Goal: Information Seeking & Learning: Learn about a topic

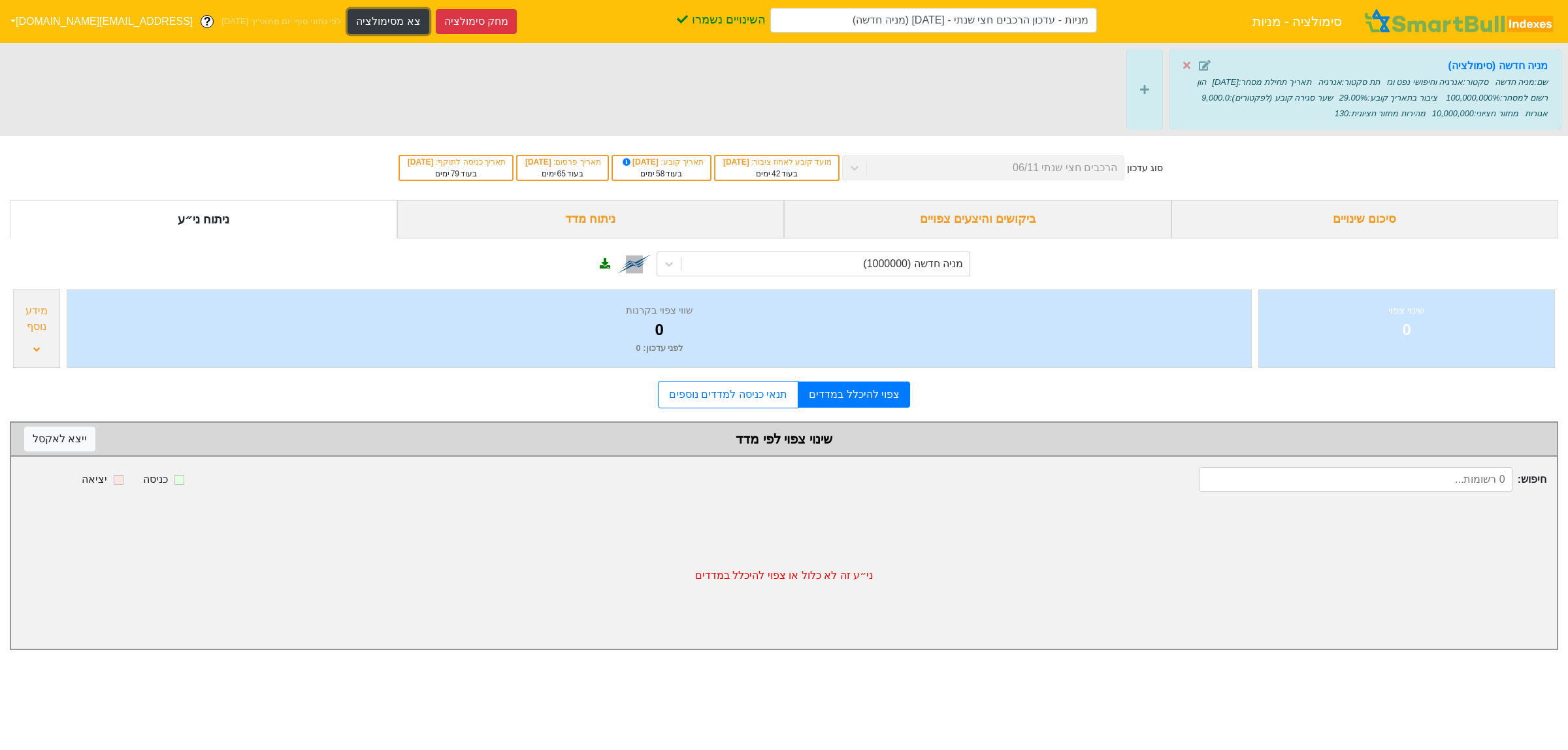
click at [347, 19] on button "צא מסימולציה" at bounding box center [388, 21] width 81 height 25
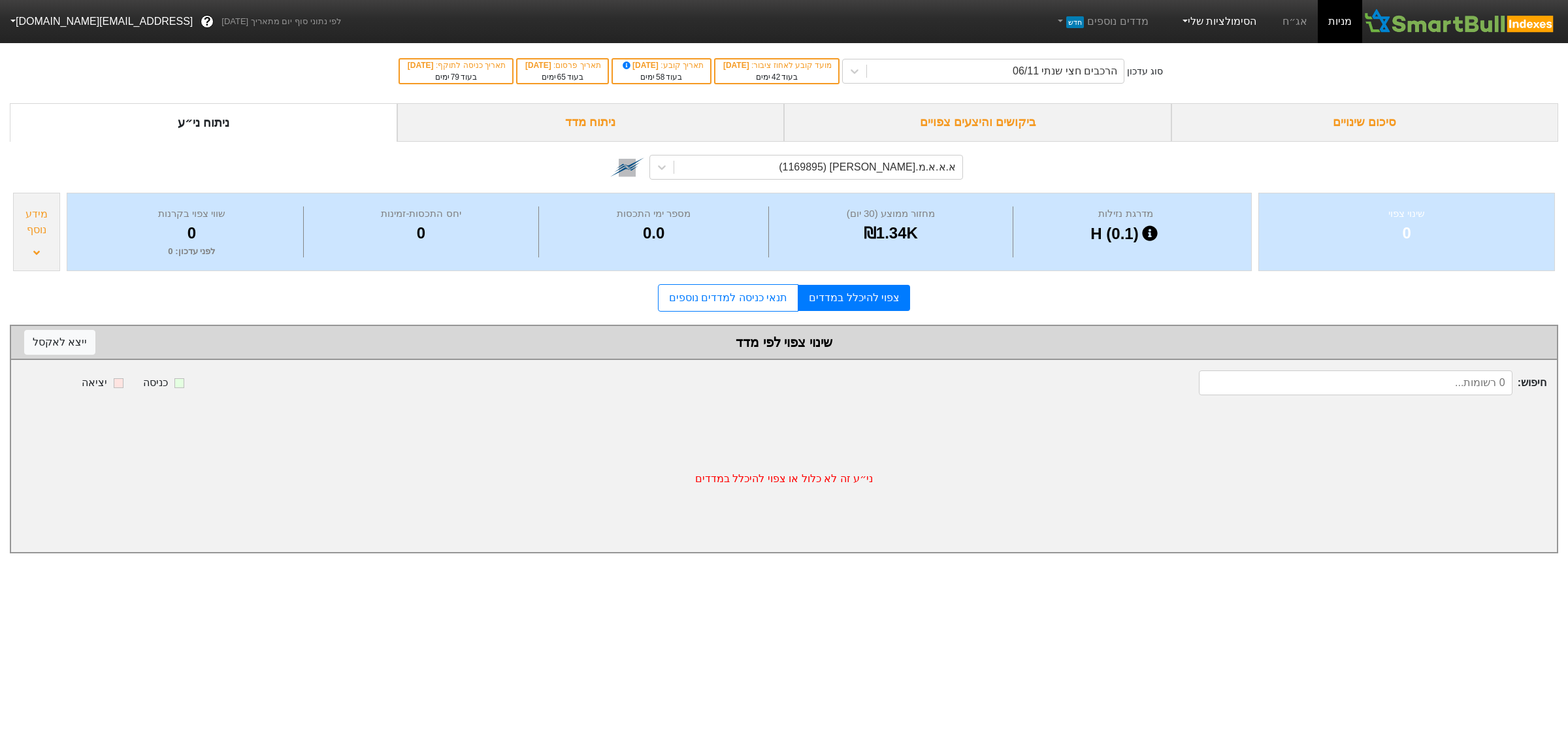
click at [1228, 18] on link "הסימולציות שלי" at bounding box center [1218, 21] width 88 height 26
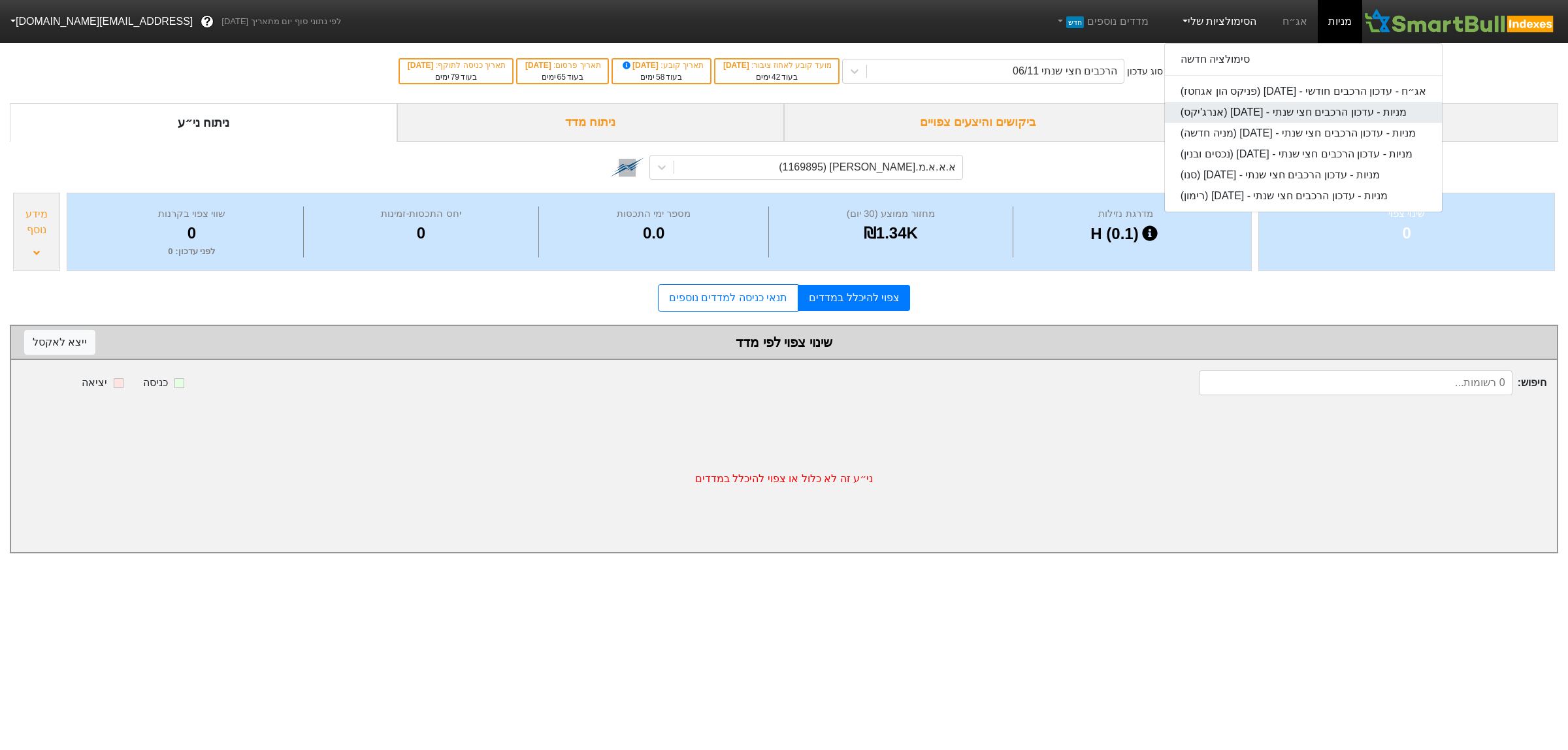
click at [1330, 106] on link "מניות - עדכון הרכבים חצי שנתי - [DATE] (אנרג'יקס)" at bounding box center [1303, 112] width 277 height 21
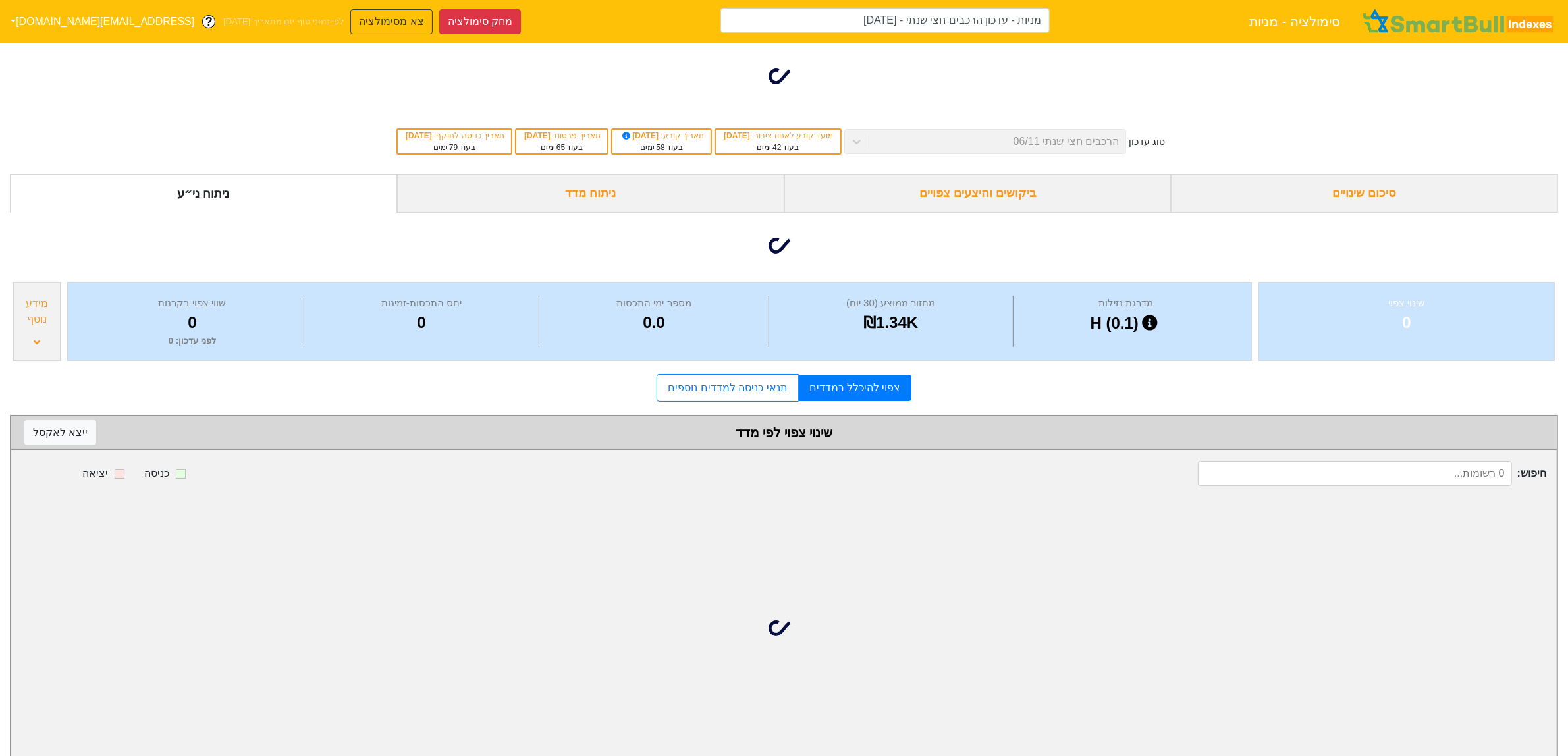
type input "מניות - עדכון הרכבים חצי שנתי - [DATE] (אנרג'יקס)"
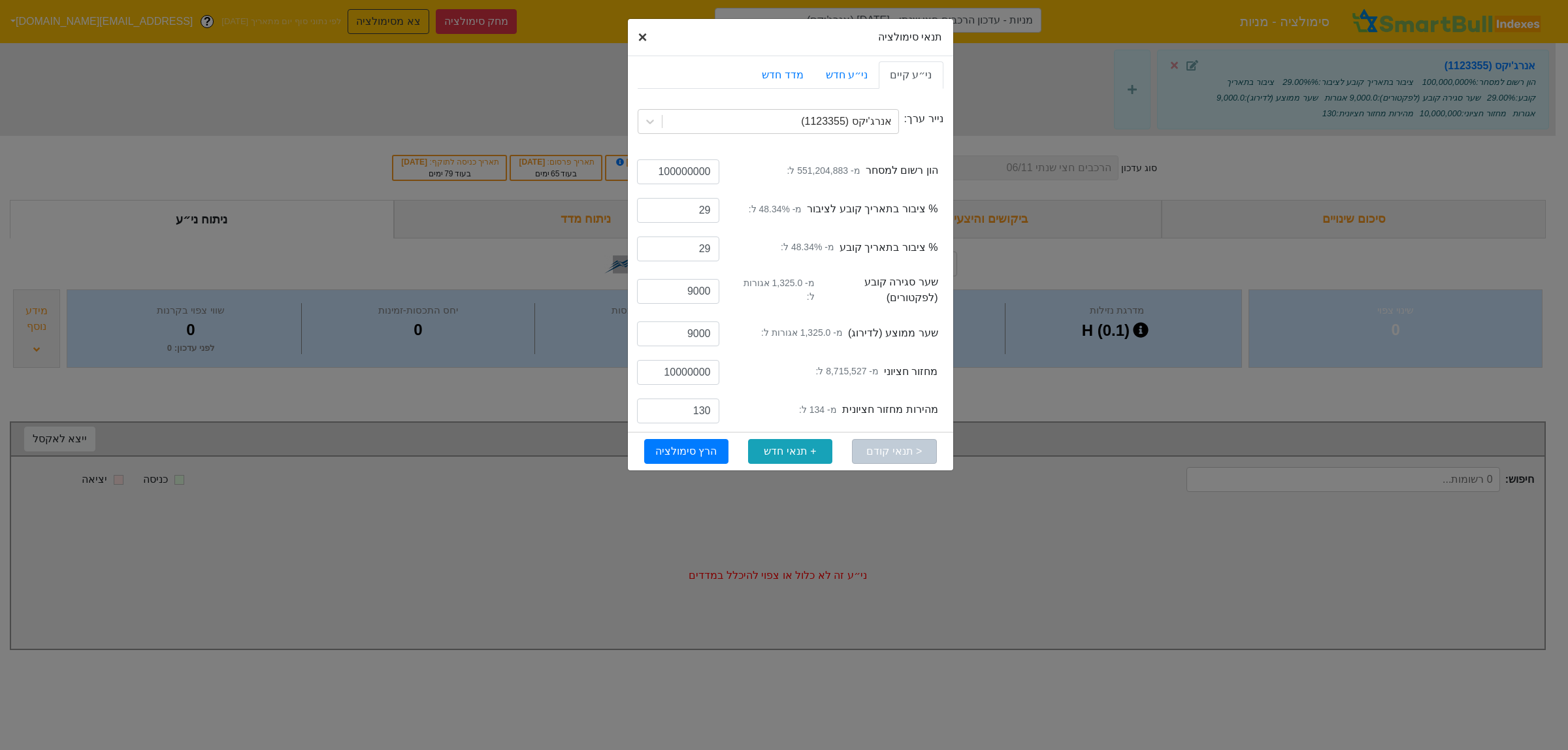
click at [648, 43] on button "× Close" at bounding box center [642, 37] width 30 height 36
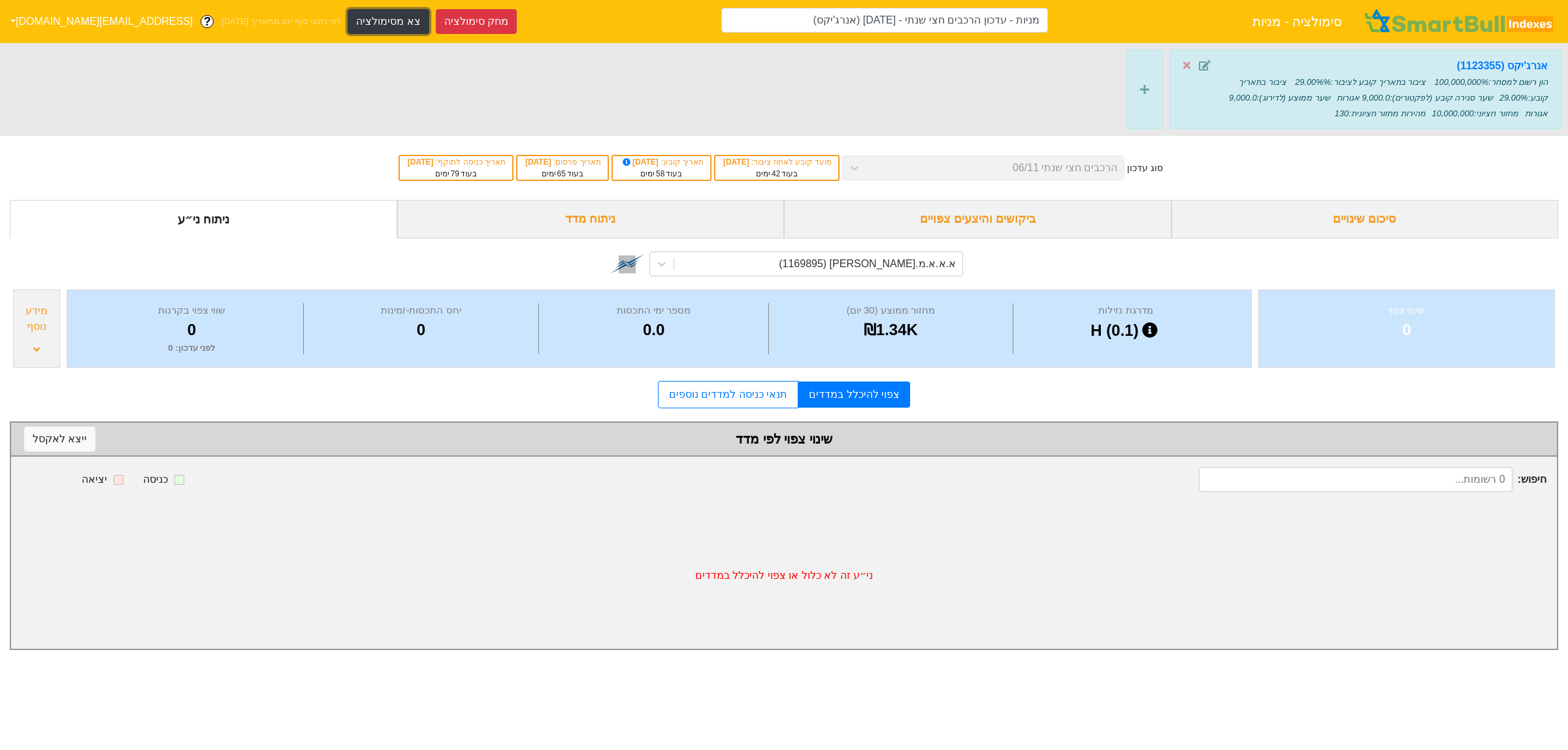
click at [347, 19] on button "צא מסימולציה" at bounding box center [388, 21] width 81 height 25
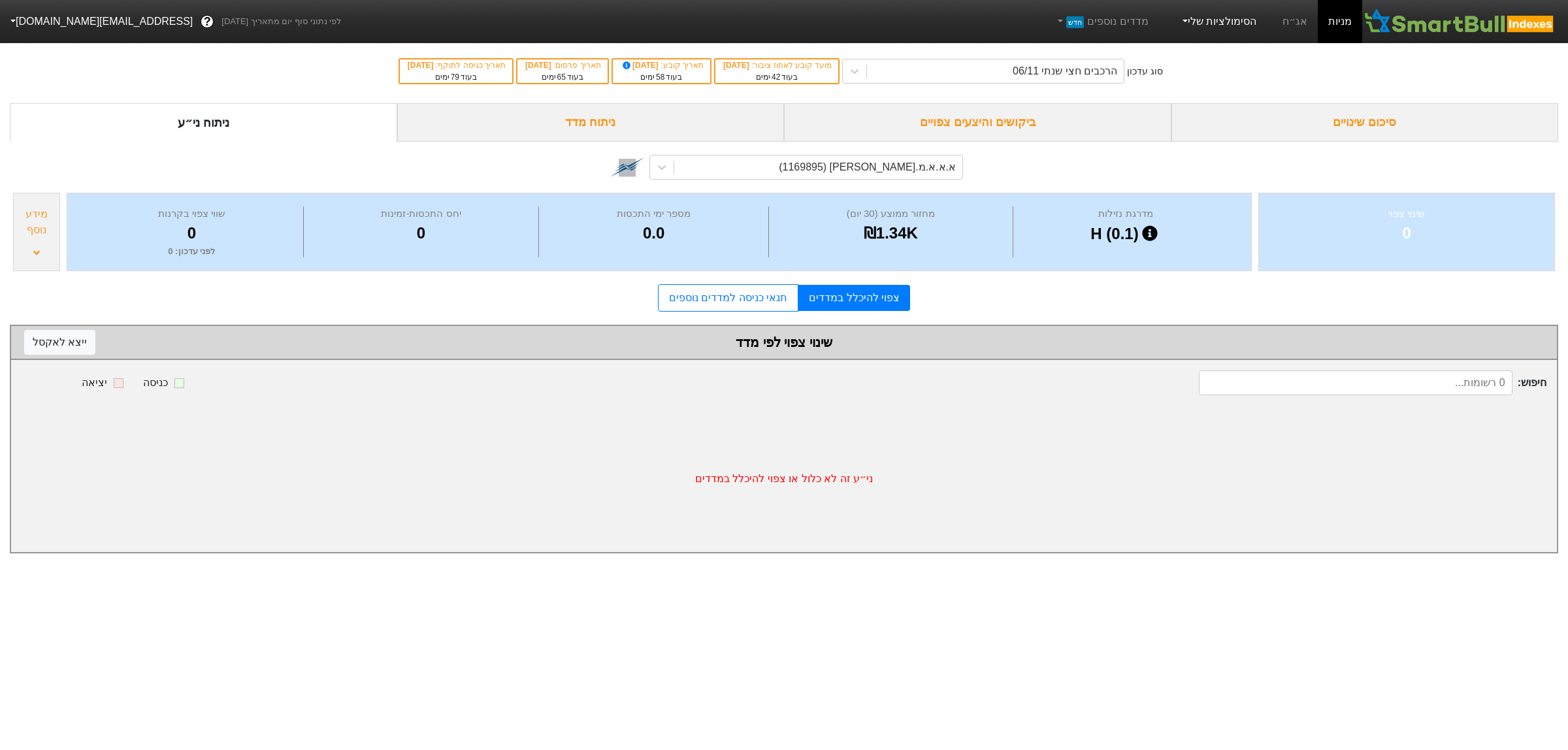
click at [1199, 21] on link "הסימולציות שלי" at bounding box center [1218, 21] width 88 height 26
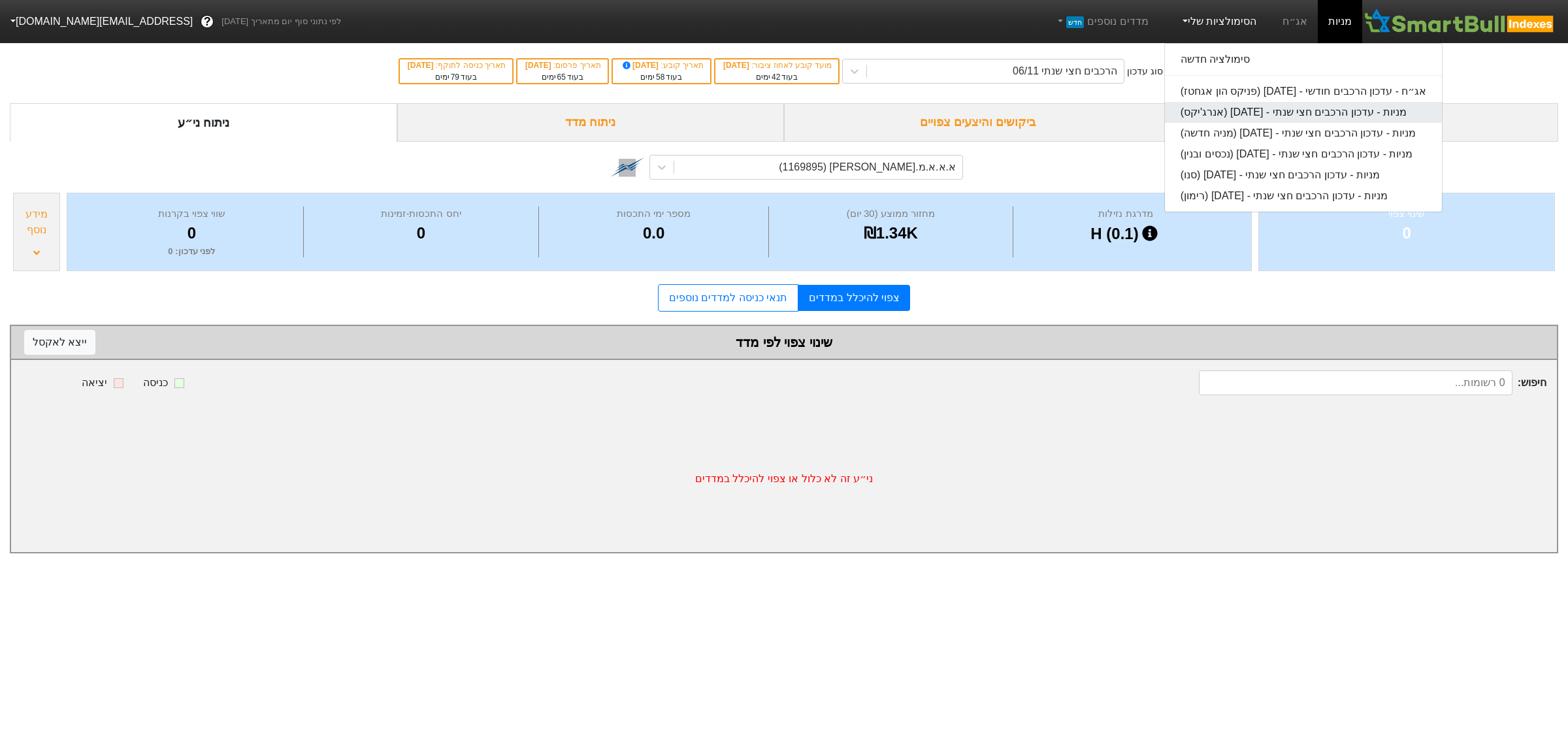
click at [1255, 118] on link "מניות - עדכון הרכבים חצי שנתי - [DATE] (אנרג'יקס)" at bounding box center [1303, 112] width 277 height 21
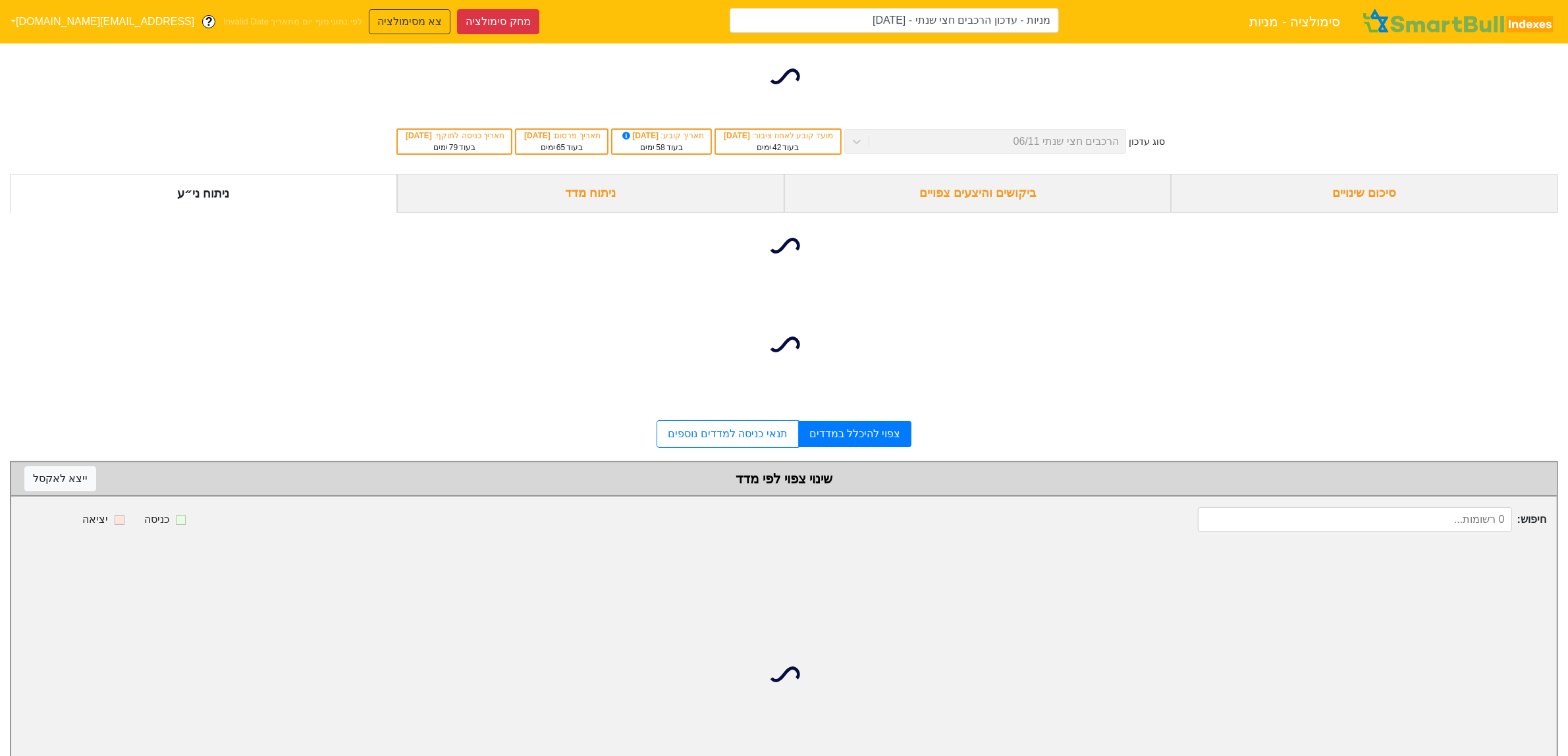
type input "מניות - עדכון הרכבים חצי שנתי - [DATE] (אנרג'יקס)"
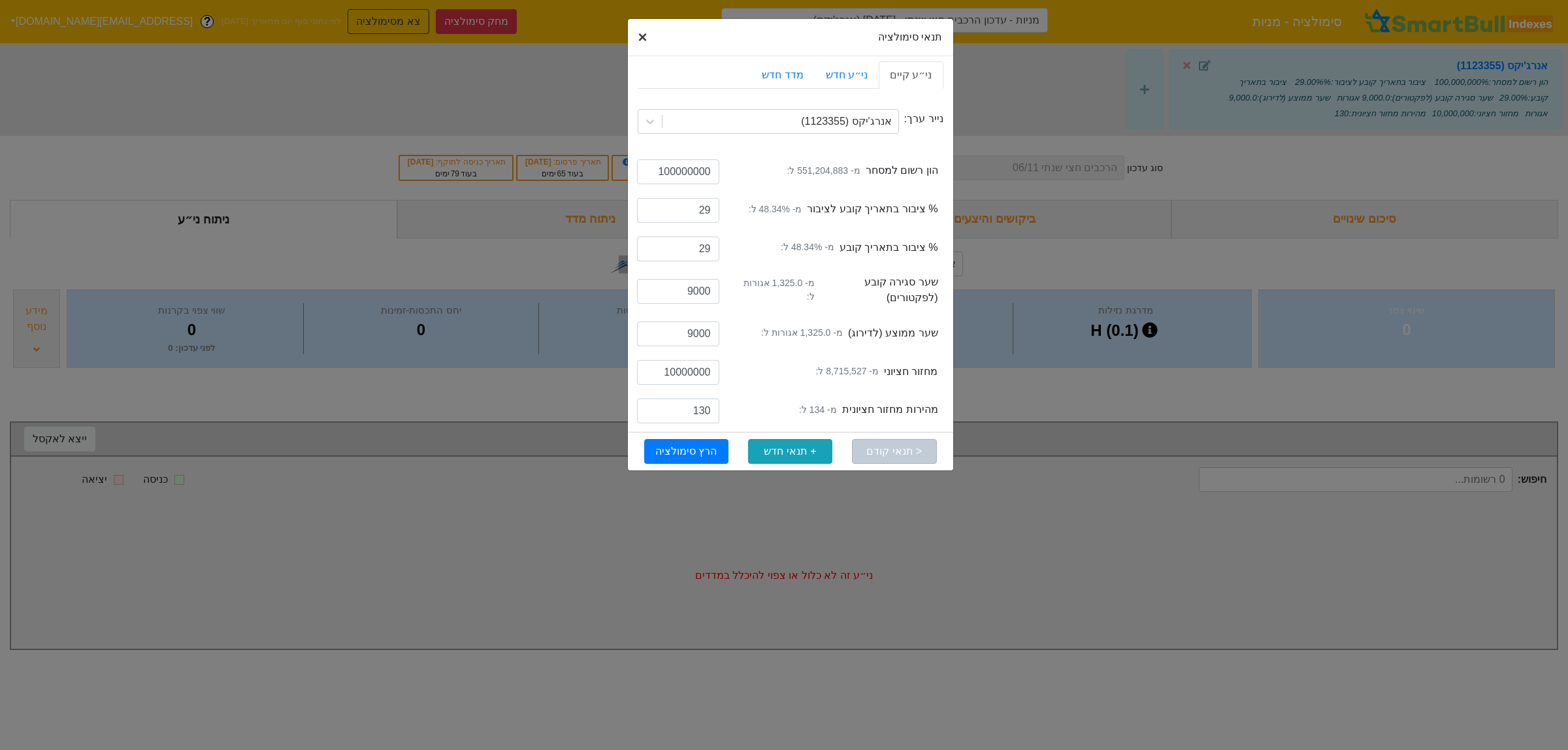
click at [650, 41] on button "× Close" at bounding box center [642, 37] width 30 height 36
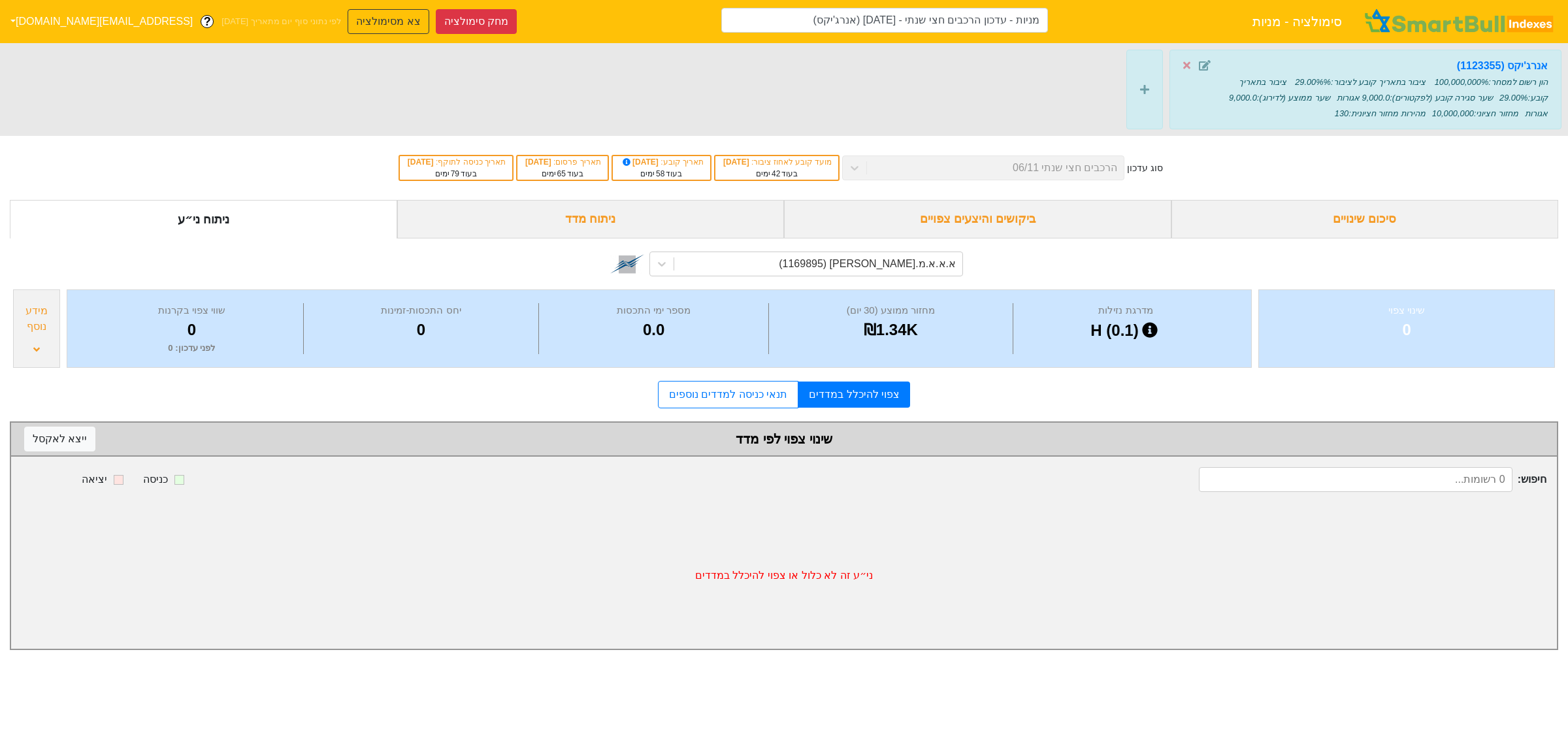
click at [869, 277] on div "א.א.א.מ.[PERSON_NAME] (1169895)" at bounding box center [784, 264] width 358 height 44
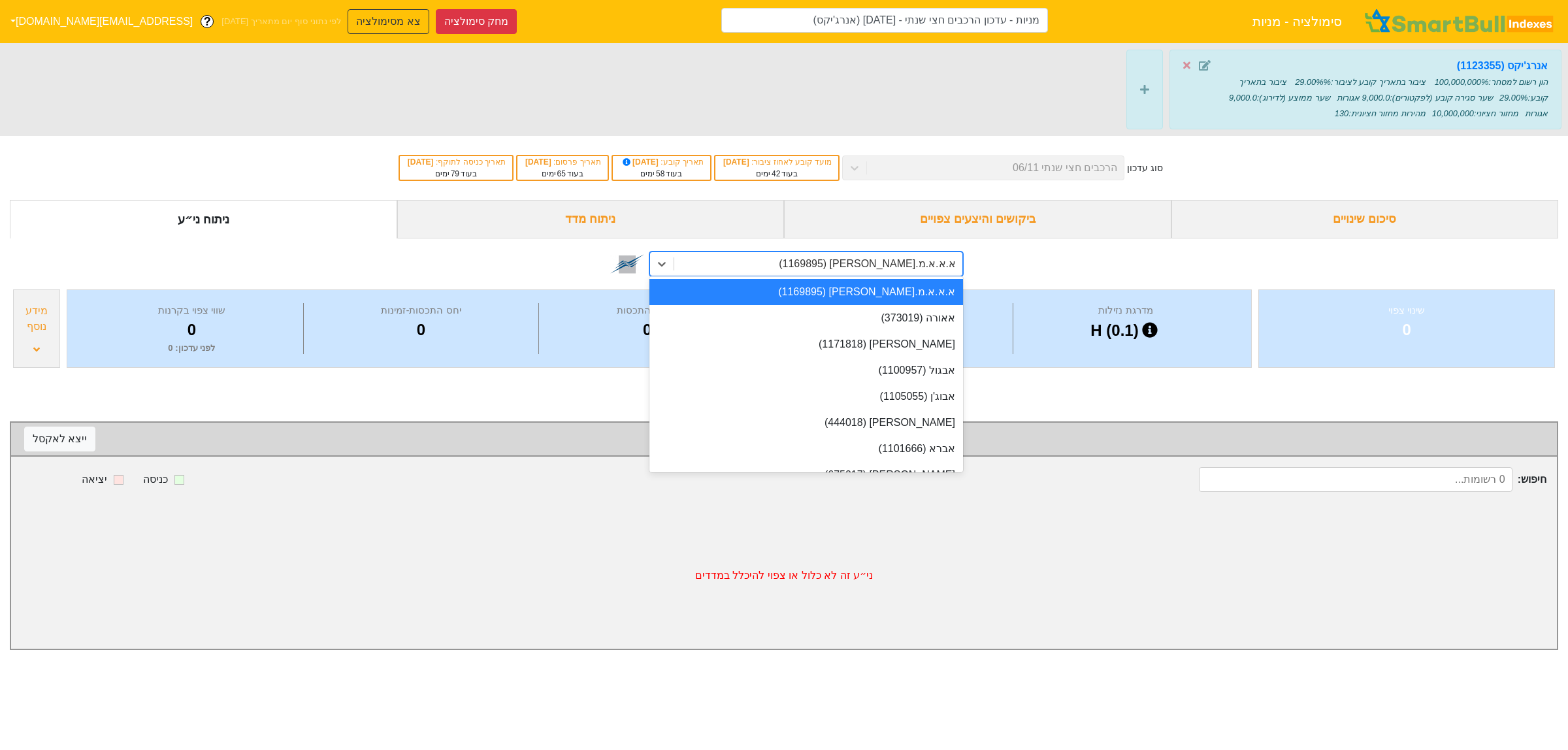
click at [866, 269] on div "א.א.א.מ.[PERSON_NAME] (1169895)" at bounding box center [867, 264] width 177 height 16
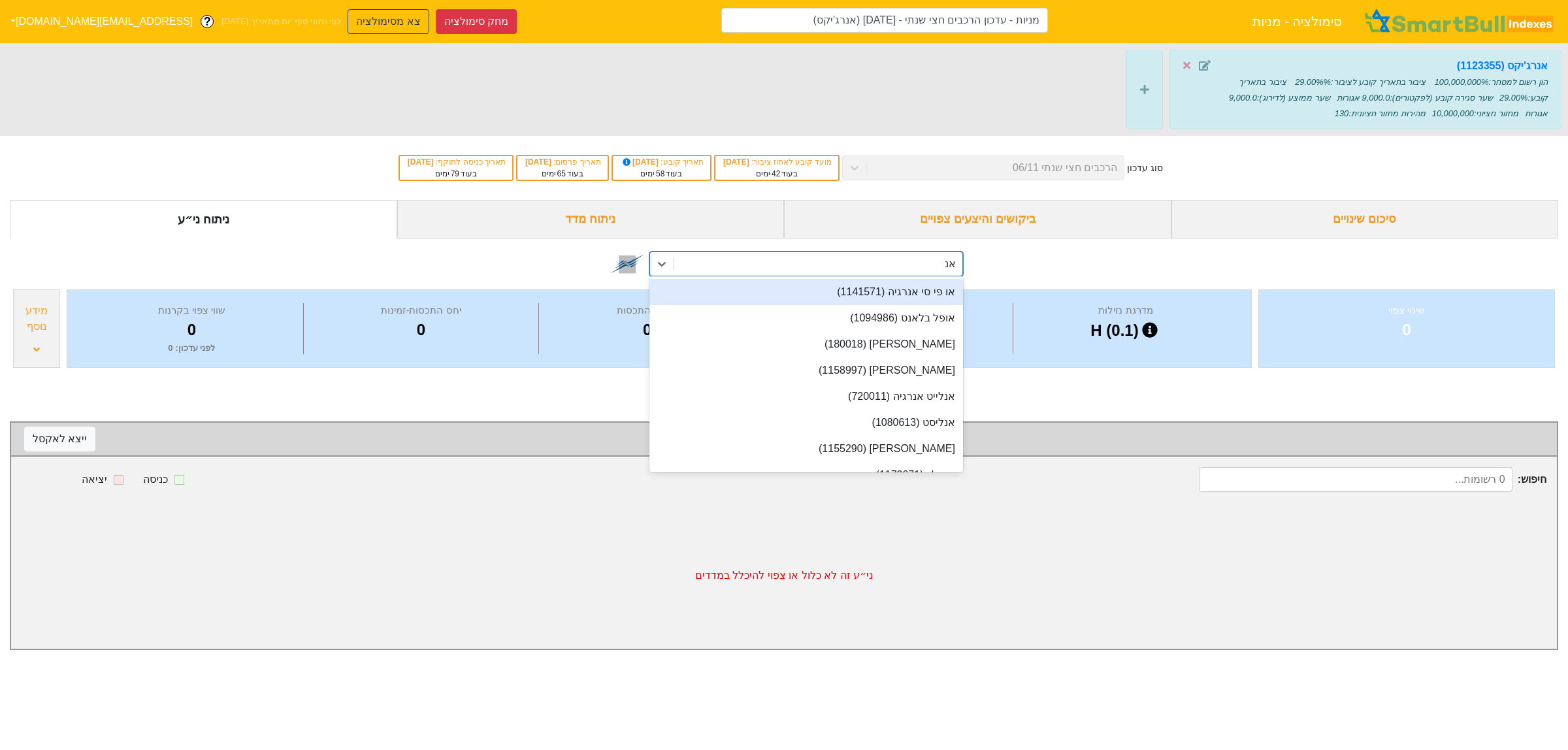
type input "אנר"
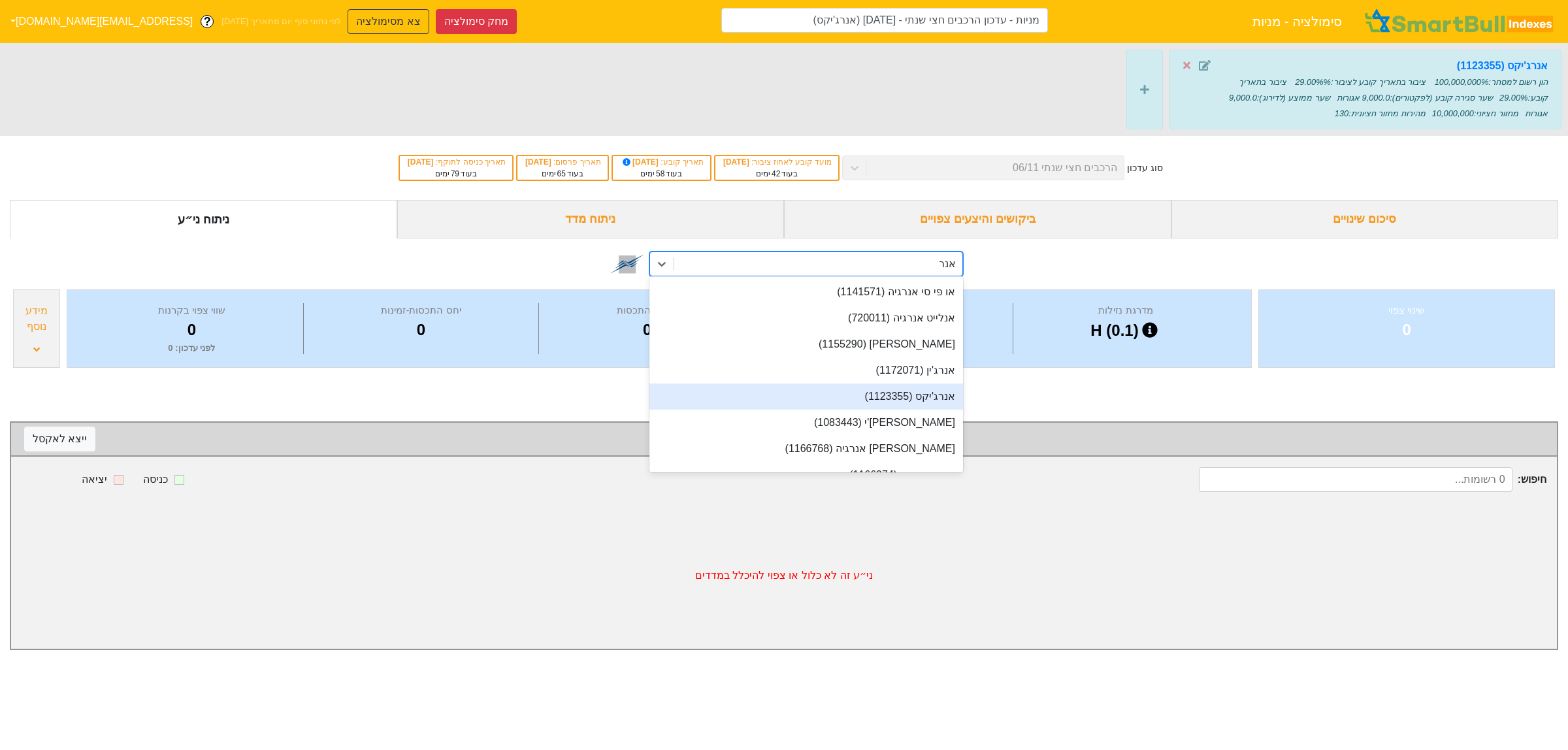
click at [913, 397] on div "אנרג'יקס (1123355)" at bounding box center [806, 396] width 314 height 26
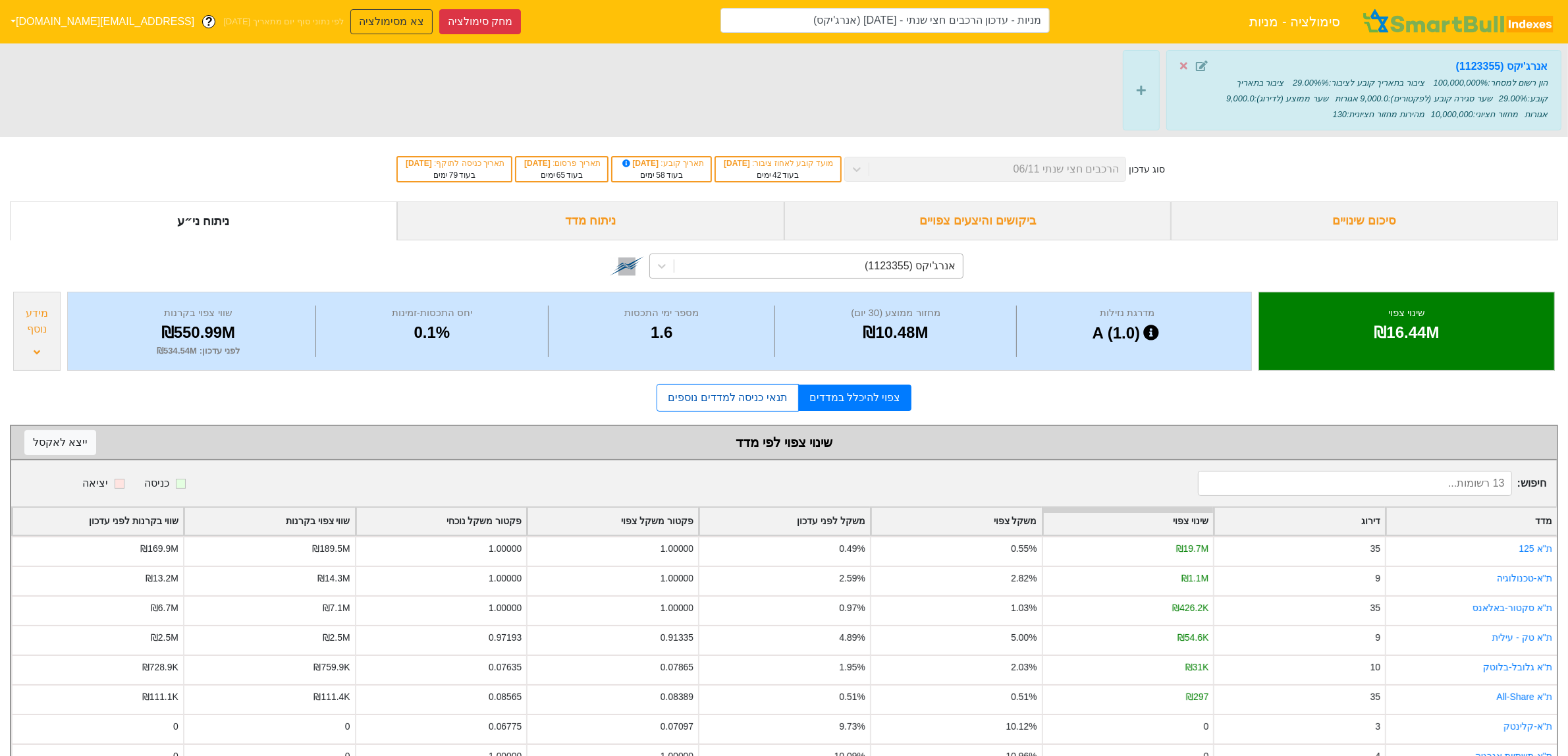
click at [718, 400] on link "תנאי כניסה למדדים נוספים" at bounding box center [727, 397] width 142 height 27
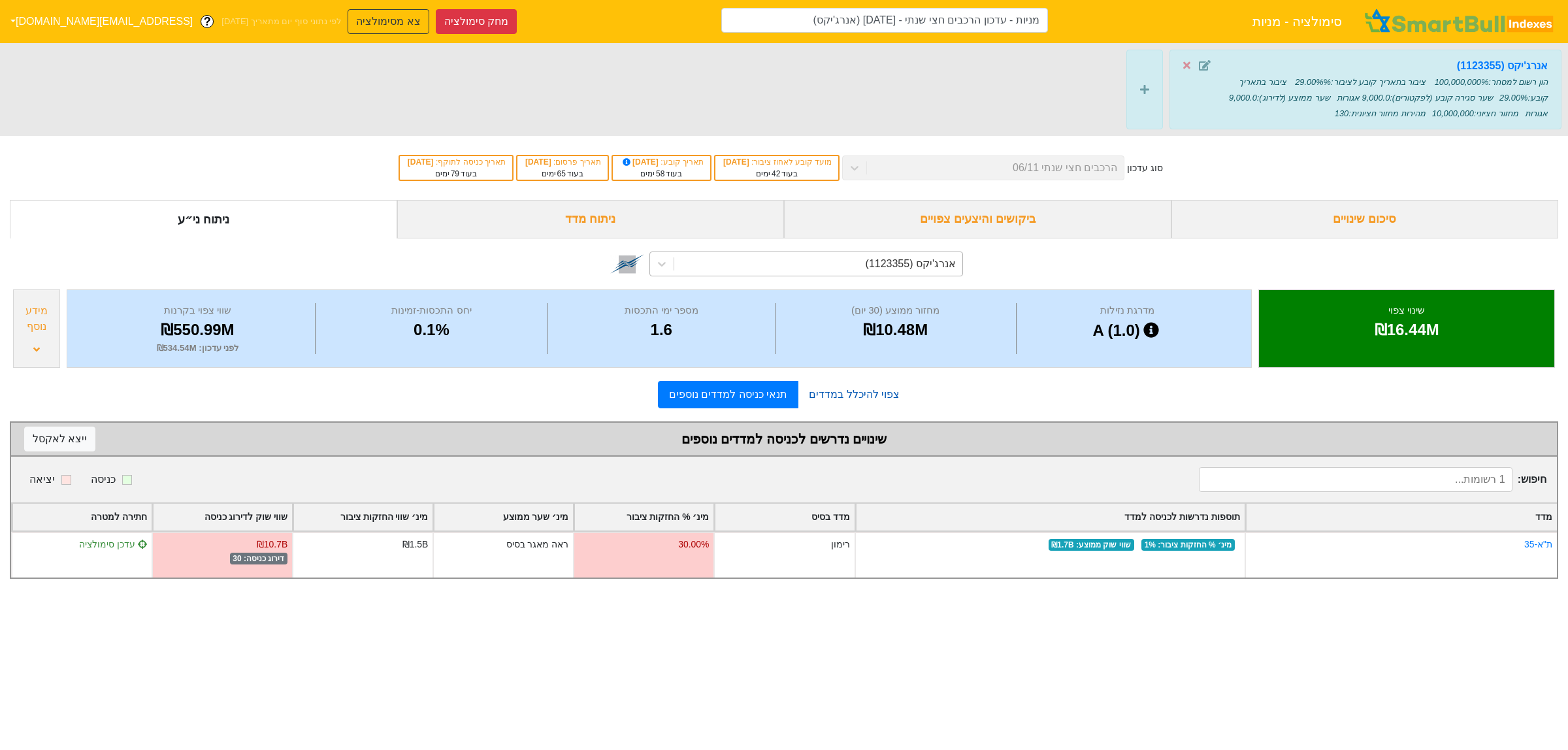
click at [858, 395] on link "צפוי להיכלל במדדים" at bounding box center [854, 394] width 112 height 26
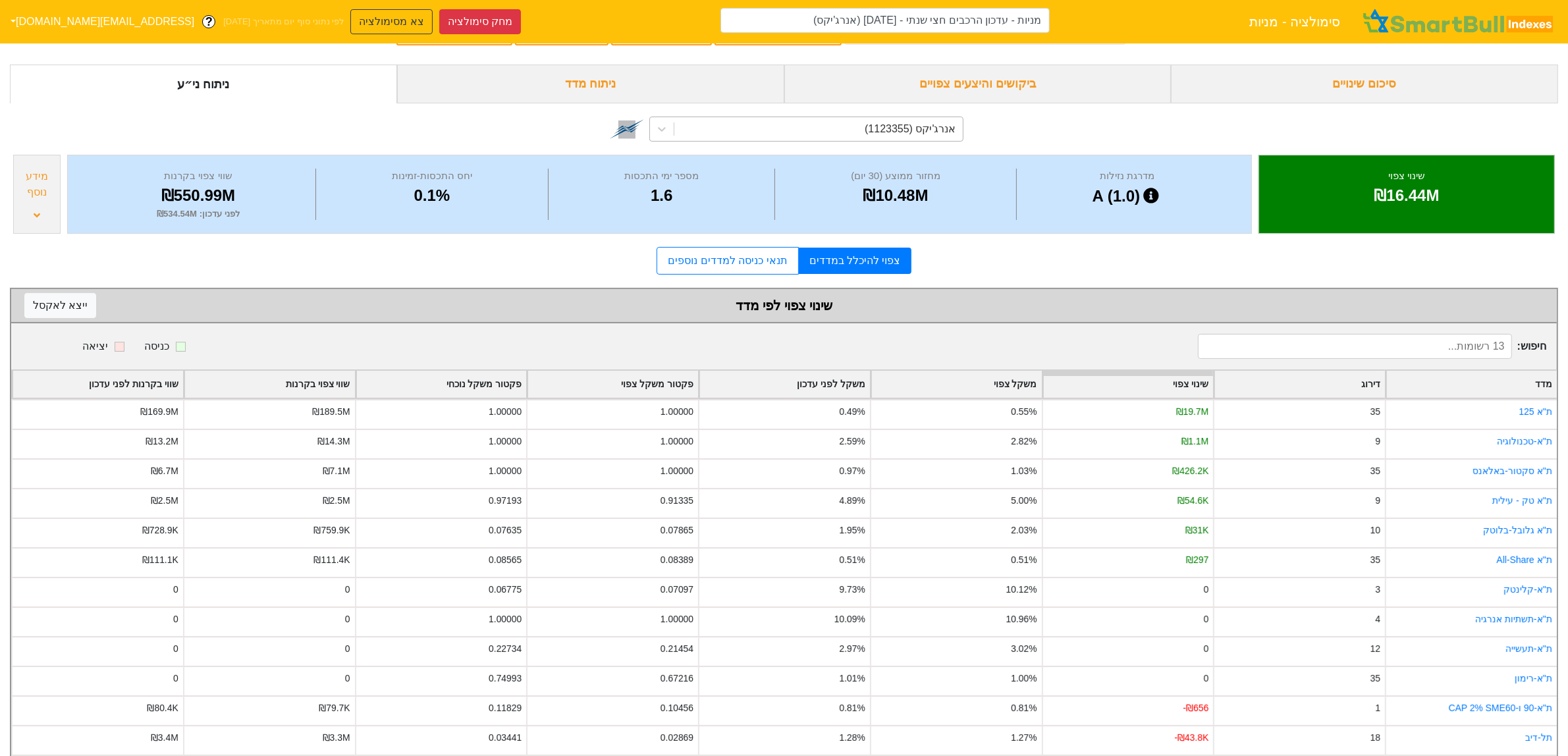
scroll to position [165, 0]
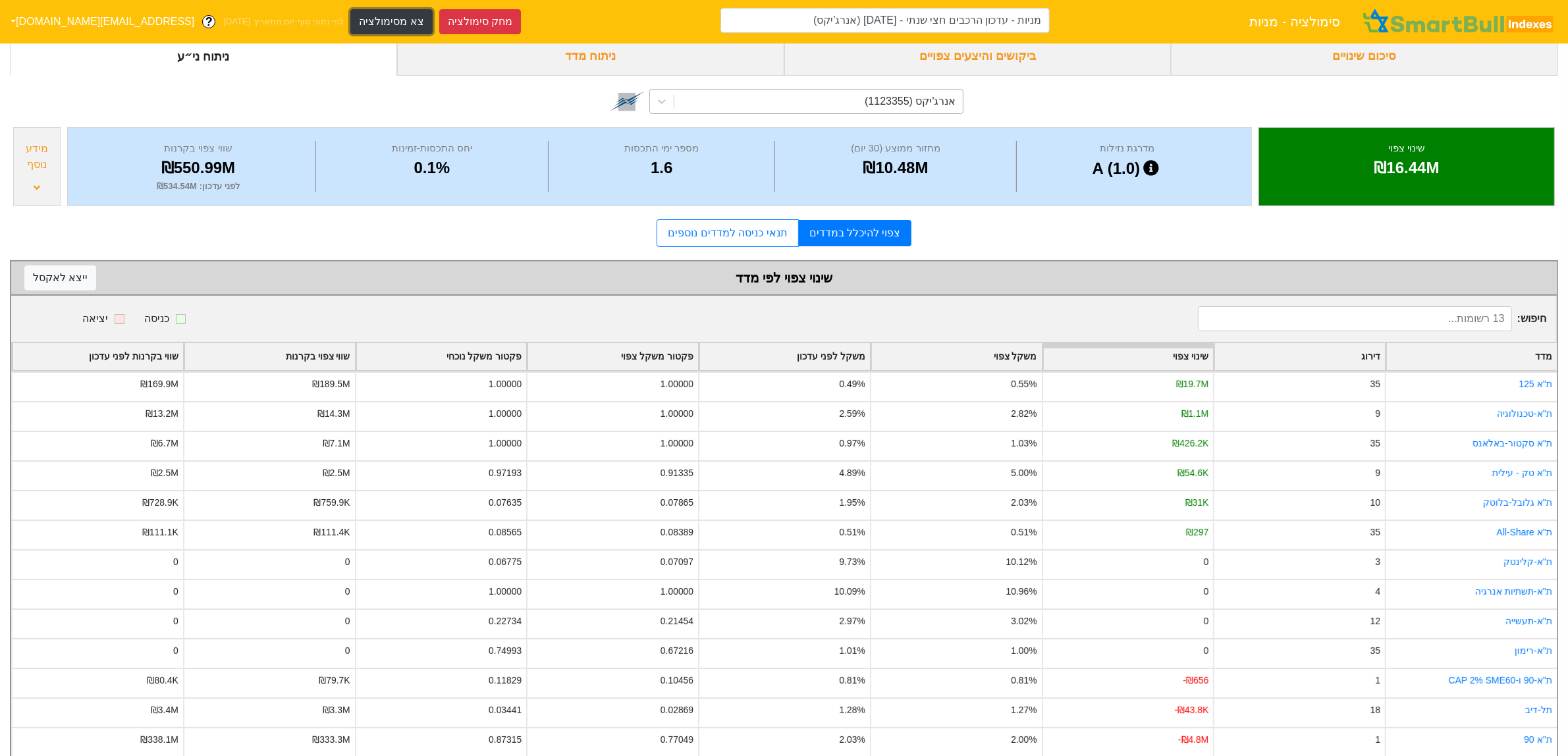
click at [350, 23] on button "צא מסימולציה" at bounding box center [391, 22] width 82 height 25
